Goal: Information Seeking & Learning: Understand process/instructions

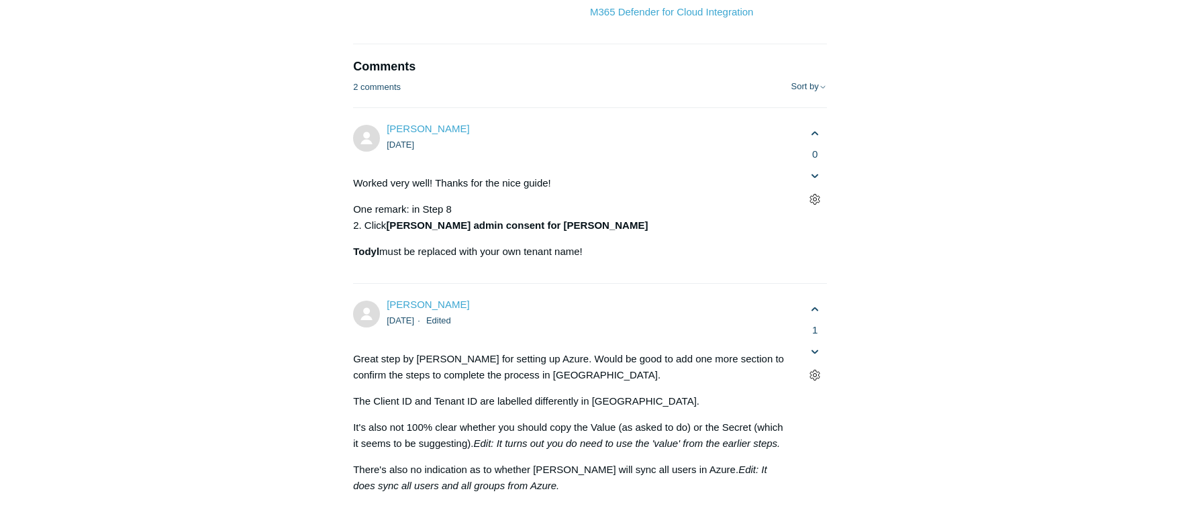
scroll to position [4831, 0]
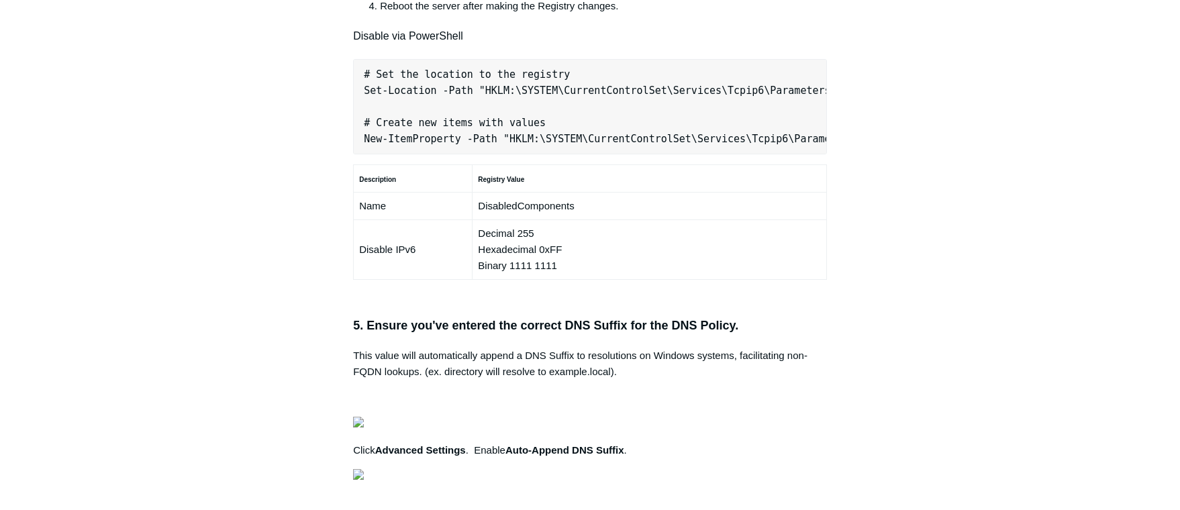
scroll to position [0, 422]
drag, startPoint x: 360, startPoint y: 313, endPoint x: 907, endPoint y: 307, distance: 547.6
click at [907, 307] on div "Articles in this section Secure DNS - Single-Label Domains Using 3rd Party DNS …" at bounding box center [590, 185] width 778 height 1872
drag, startPoint x: 907, startPoint y: 307, endPoint x: 774, endPoint y: 317, distance: 133.9
copy pre "New-NetFirewallRule -DisplayName "Todyl SGN Network" -Direction Inbound -Progra…"
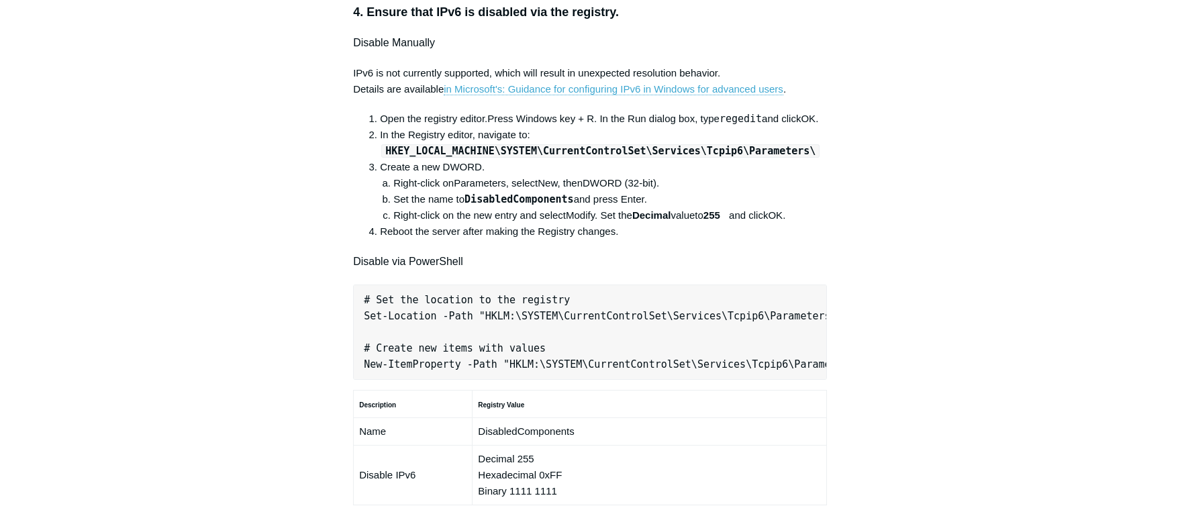
scroll to position [604, 0]
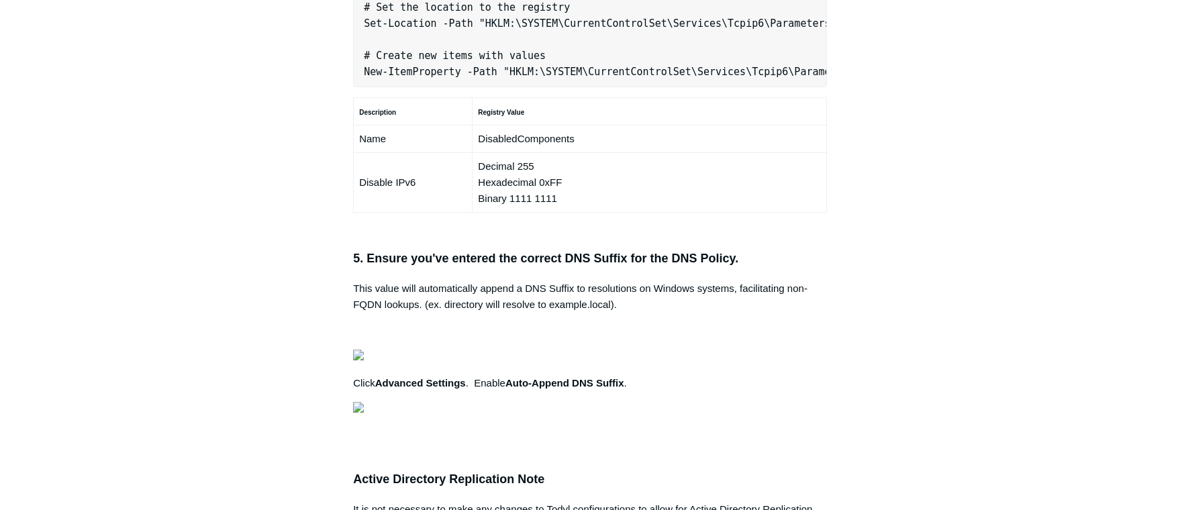
scroll to position [0, 422]
drag, startPoint x: 361, startPoint y: 250, endPoint x: 880, endPoint y: 254, distance: 519.4
click at [881, 254] on div "Articles in this section Secure DNS - Single-Label Domains Using 3rd Party DNS …" at bounding box center [590, 118] width 778 height 1872
drag, startPoint x: 880, startPoint y: 254, endPoint x: 739, endPoint y: 246, distance: 141.1
copy pre "New-NetFirewallRule -DisplayName "Todyl SGN Network" -Direction Inbound -Progra…"
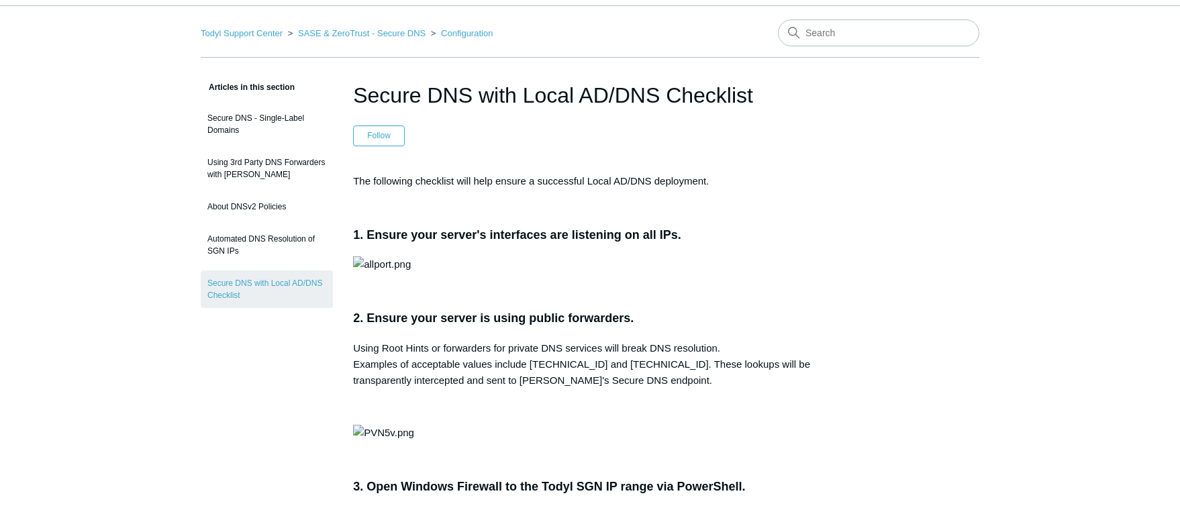
scroll to position [0, 0]
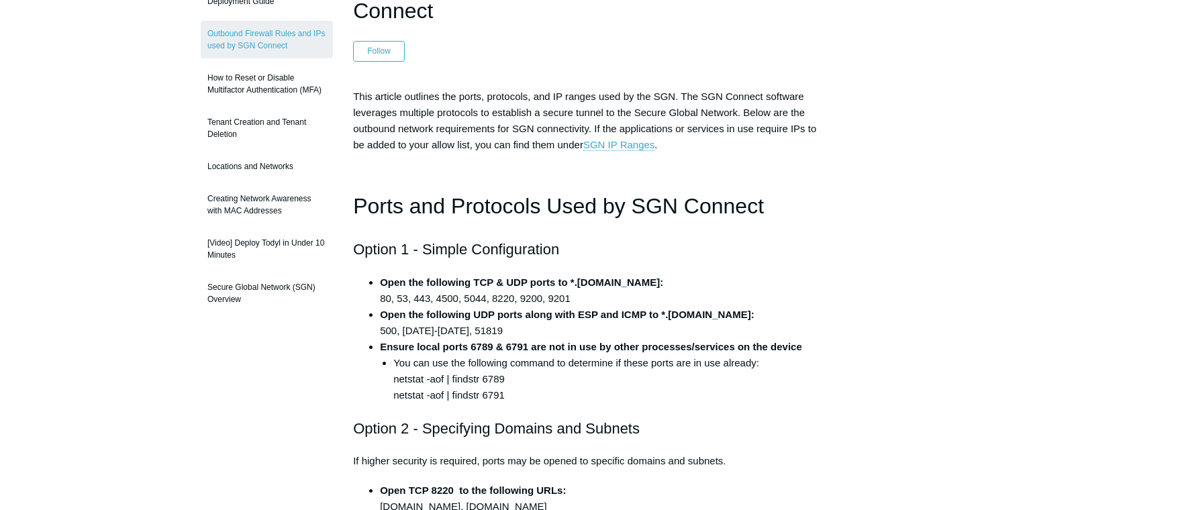
scroll to position [134, 0]
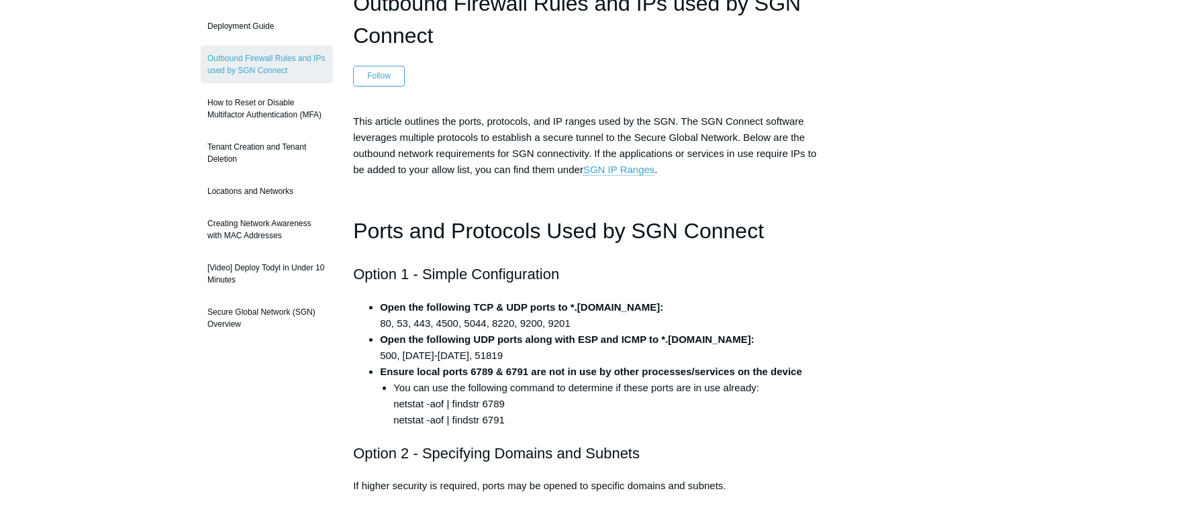
click at [606, 344] on strong "Open the following UDP ports along with ESP and ICMP to *.[DOMAIN_NAME]:" at bounding box center [567, 339] width 374 height 11
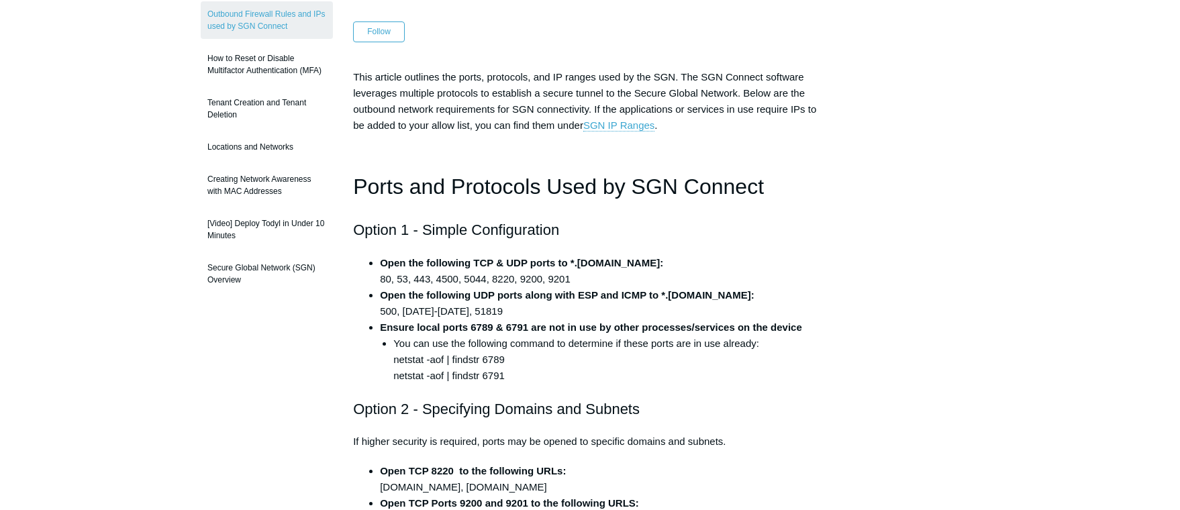
scroll to position [201, 0]
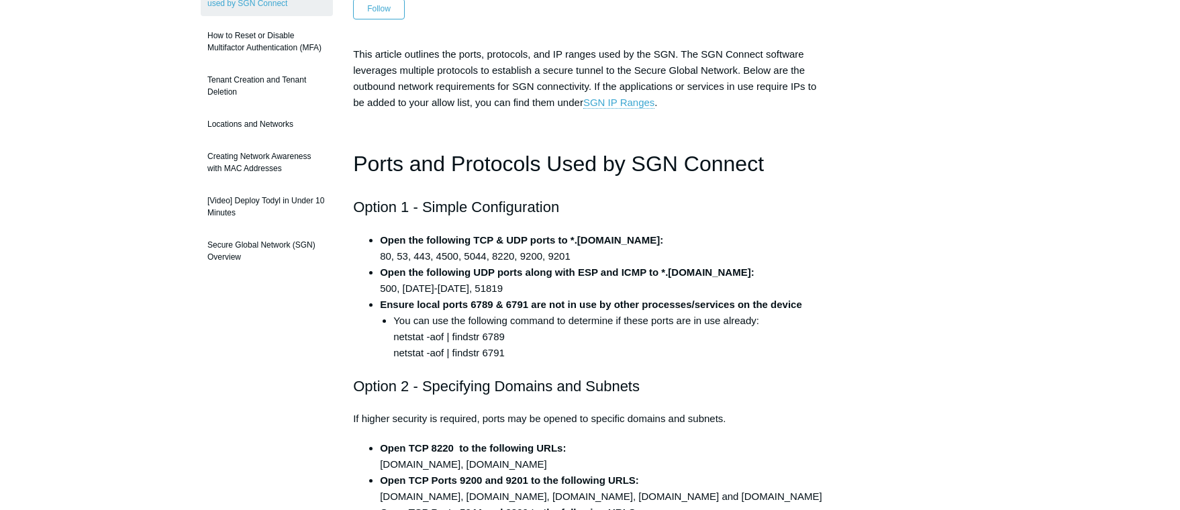
click at [494, 281] on li "Open the following UDP ports along with ESP and ICMP to *.[DOMAIN_NAME]: 500, […" at bounding box center [603, 280] width 447 height 32
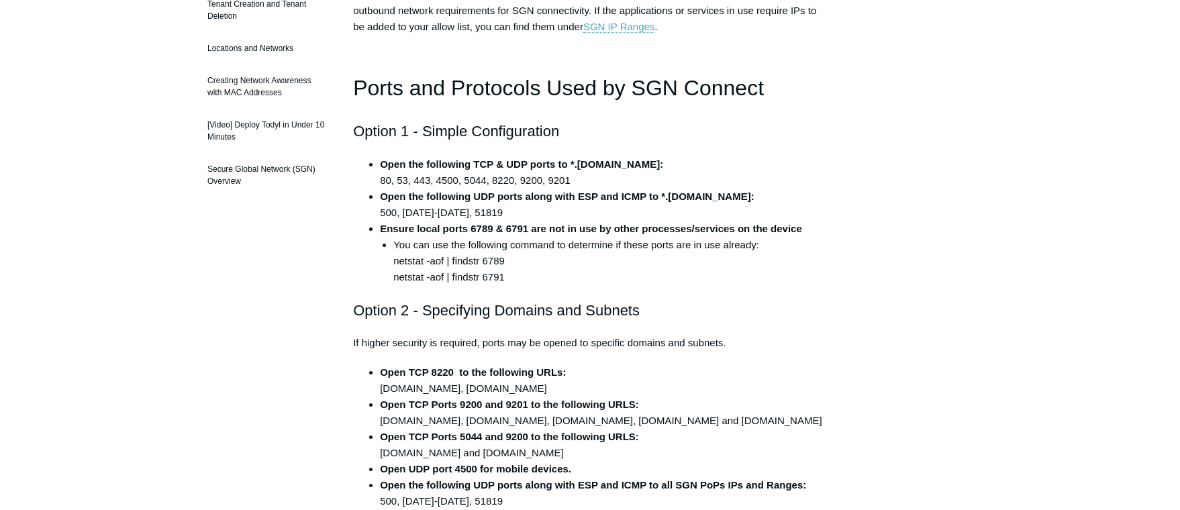
scroll to position [268, 0]
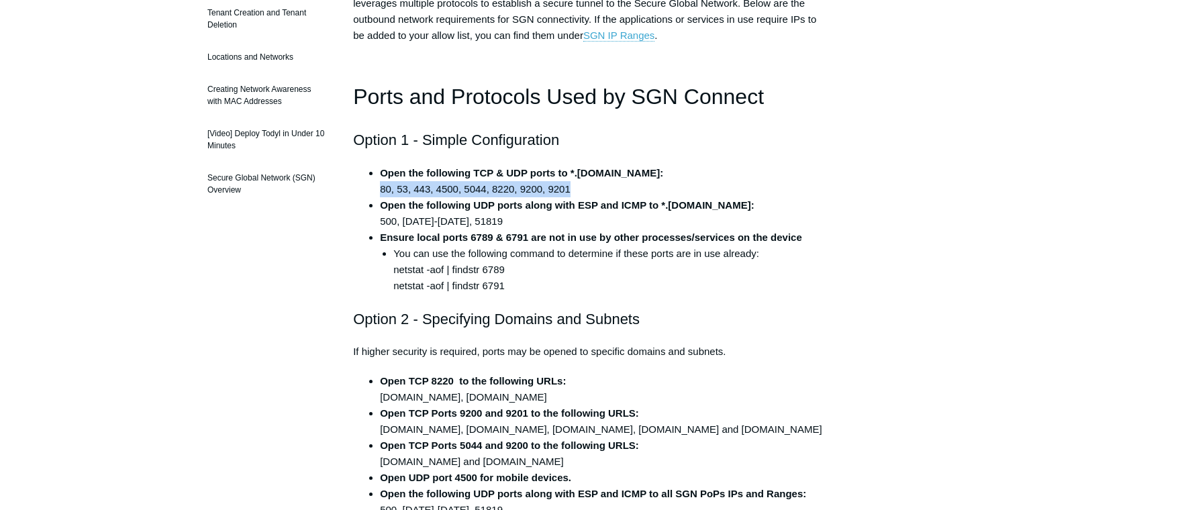
drag, startPoint x: 375, startPoint y: 191, endPoint x: 576, endPoint y: 196, distance: 201.4
click at [576, 196] on ul "Open the following TCP & UDP ports to *.todyl.com: 80, 53, 443, 4500, 5044, 822…" at bounding box center [596, 229] width 460 height 129
drag, startPoint x: 576, startPoint y: 196, endPoint x: 491, endPoint y: 191, distance: 86.1
click at [491, 191] on li "Open the following TCP & UDP ports to *.todyl.com: 80, 53, 443, 4500, 5044, 822…" at bounding box center [603, 181] width 447 height 32
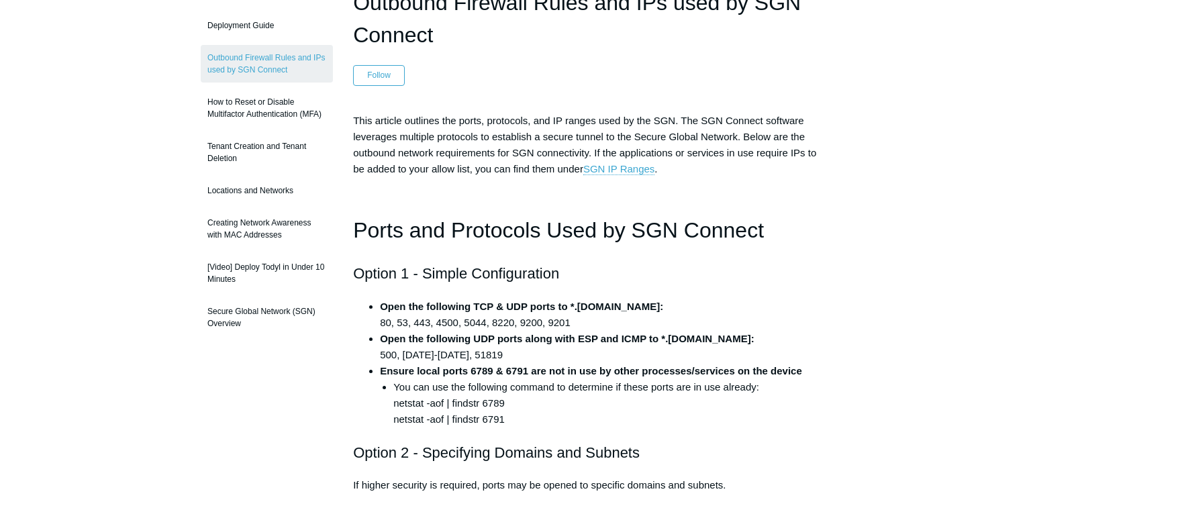
scroll to position [134, 0]
